Goal: Task Accomplishment & Management: Complete application form

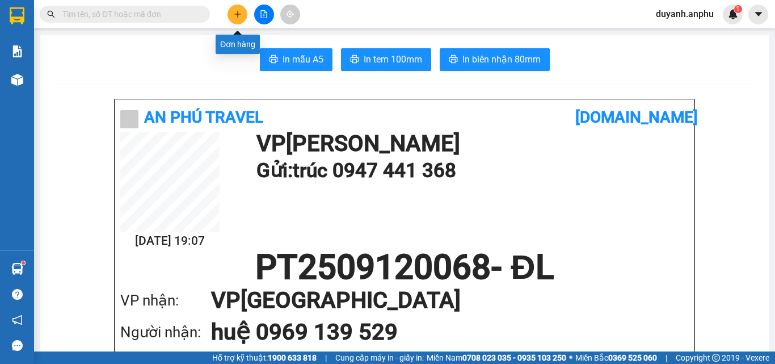
click at [238, 10] on icon "plus" at bounding box center [238, 14] width 8 height 8
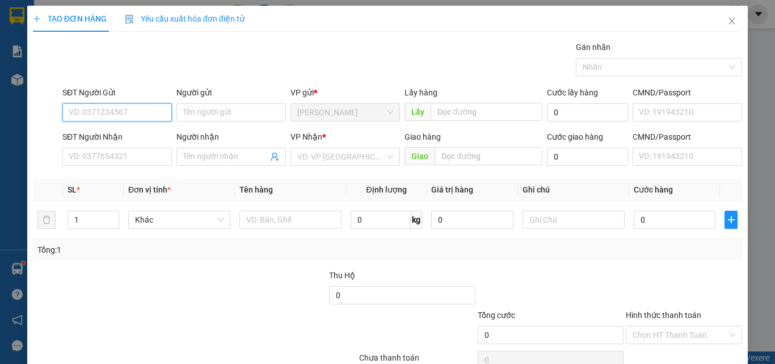
click at [110, 109] on input "SĐT Người Gửi" at bounding box center [117, 112] width 110 height 18
type input "0912103610"
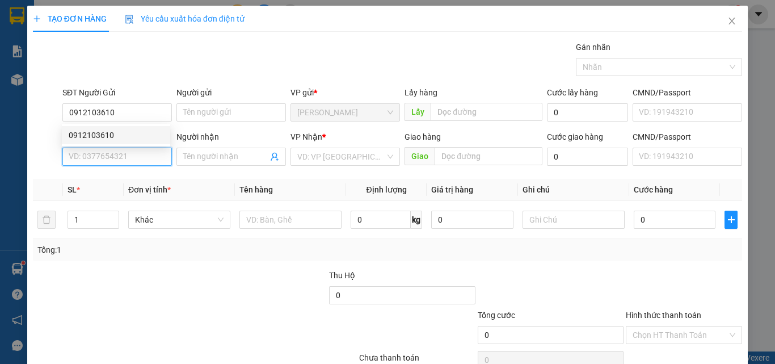
click at [115, 158] on input "SĐT Người Nhận" at bounding box center [117, 157] width 110 height 18
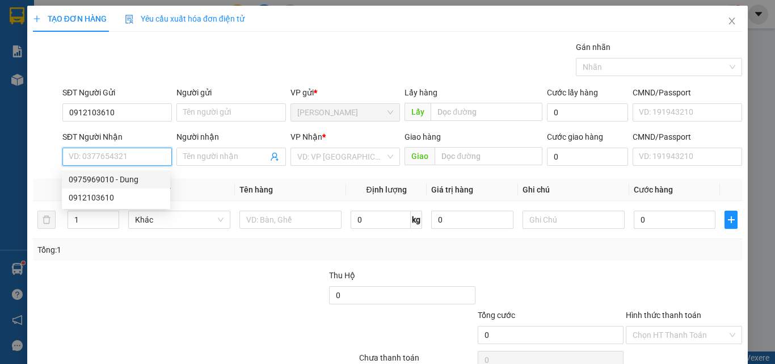
click at [107, 178] on div "0975969010 - Dung" at bounding box center [116, 179] width 95 height 12
type input "0975969010"
type input "Dung"
type input "40.000"
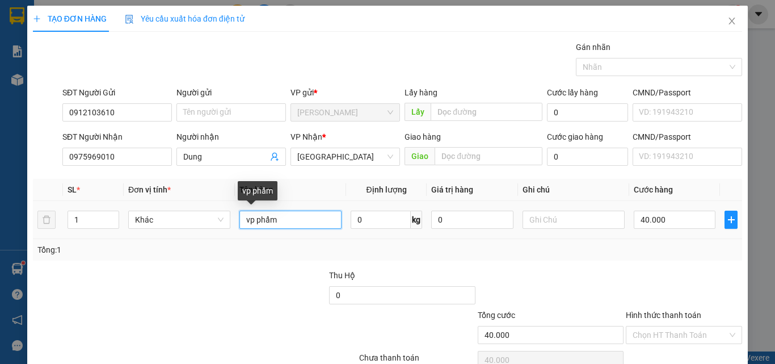
click at [296, 219] on input "vp phẩm" at bounding box center [290, 220] width 102 height 18
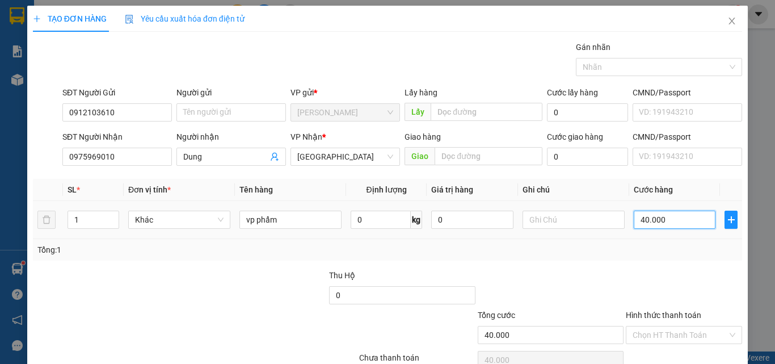
type input "3"
type input "30"
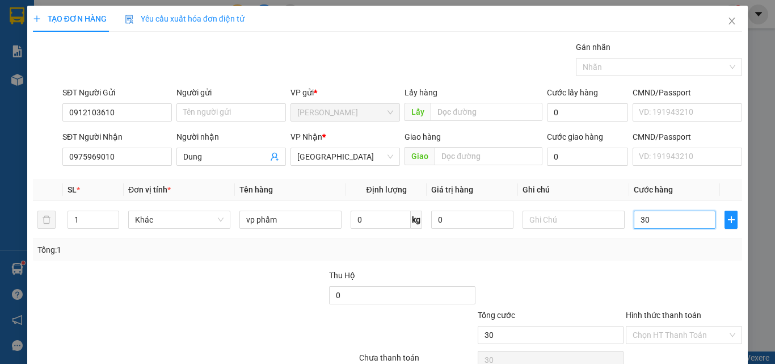
type input "30"
type input "30.000"
click at [572, 260] on div "Transit Pickup Surcharge Ids Transit Deliver Surcharge Ids Transit Deliver Surc…" at bounding box center [387, 219] width 709 height 357
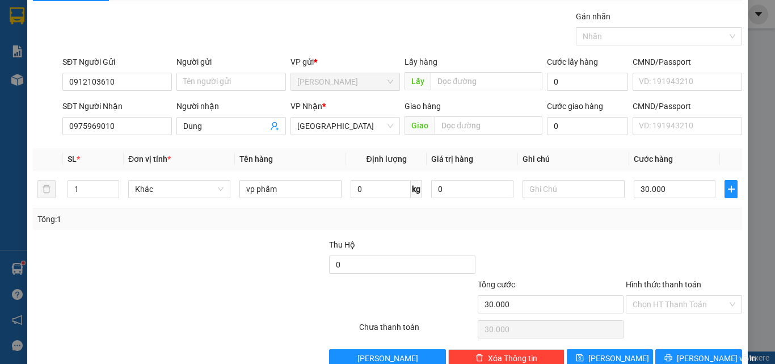
scroll to position [56, 0]
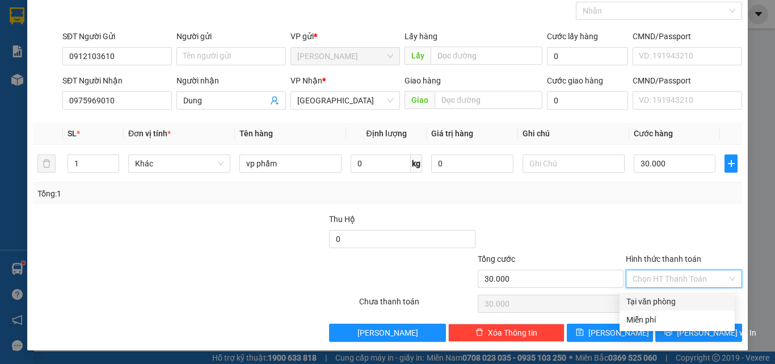
click at [656, 278] on input "Hình thức thanh toán" at bounding box center [680, 278] width 95 height 17
click at [650, 301] on div "Tại văn phòng" at bounding box center [678, 301] width 102 height 12
type input "0"
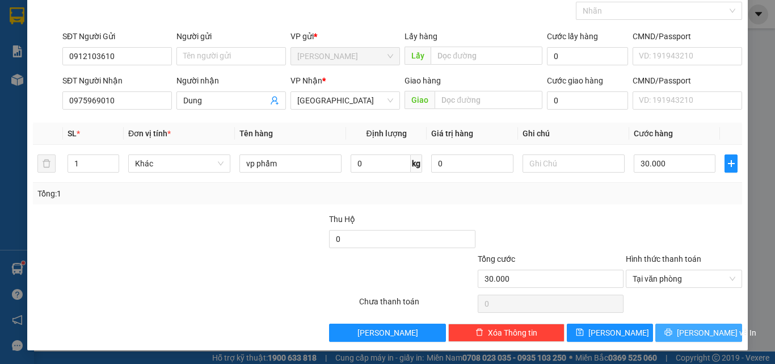
click at [672, 330] on icon "printer" at bounding box center [669, 332] width 8 height 8
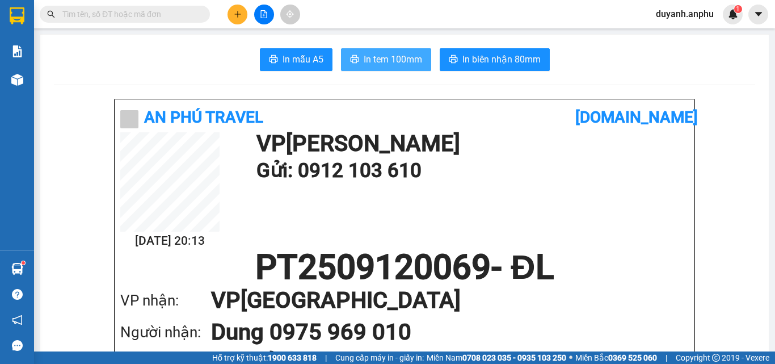
click at [388, 56] on span "In tem 100mm" at bounding box center [393, 59] width 58 height 14
click at [369, 59] on span "In tem 100mm" at bounding box center [393, 59] width 58 height 14
